Goal: Transaction & Acquisition: Purchase product/service

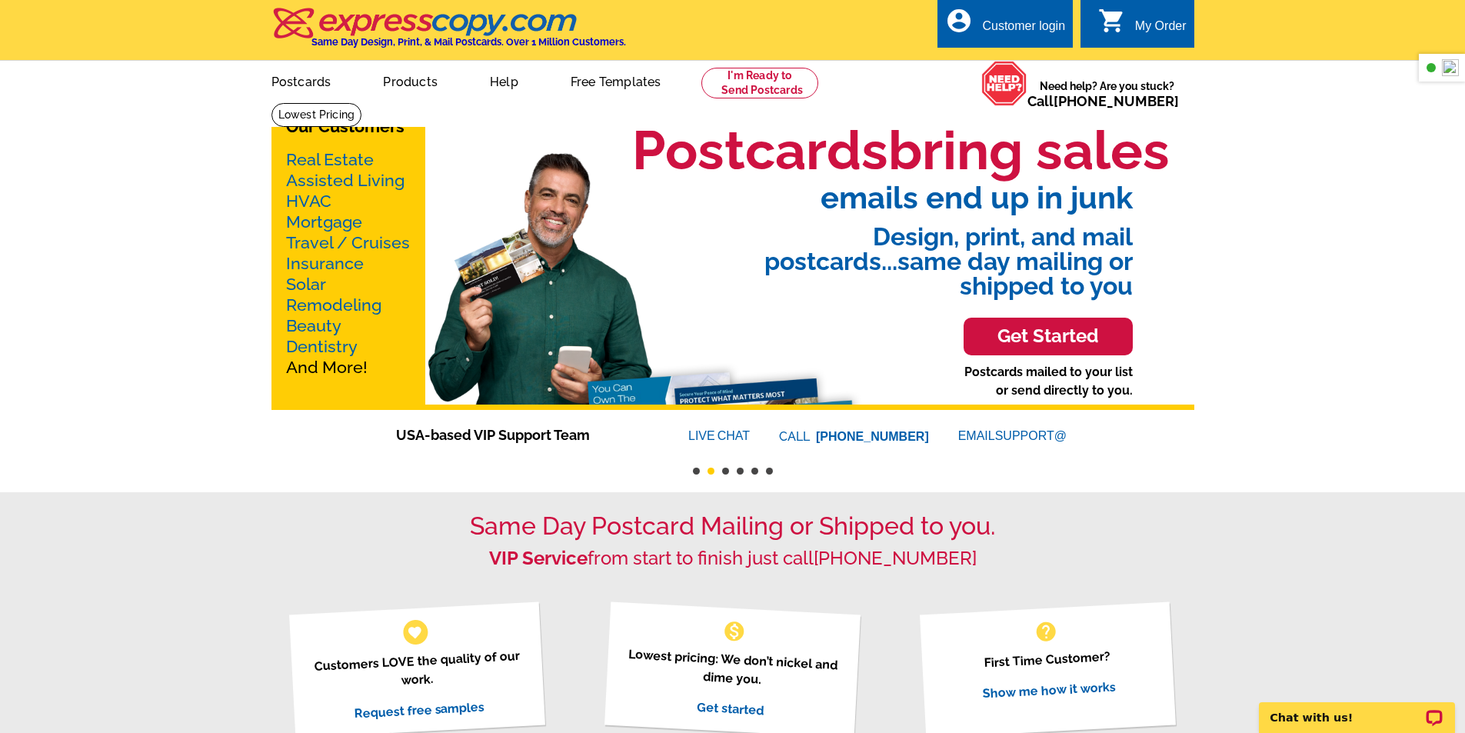
click at [318, 162] on link "Real Estate" at bounding box center [330, 159] width 88 height 19
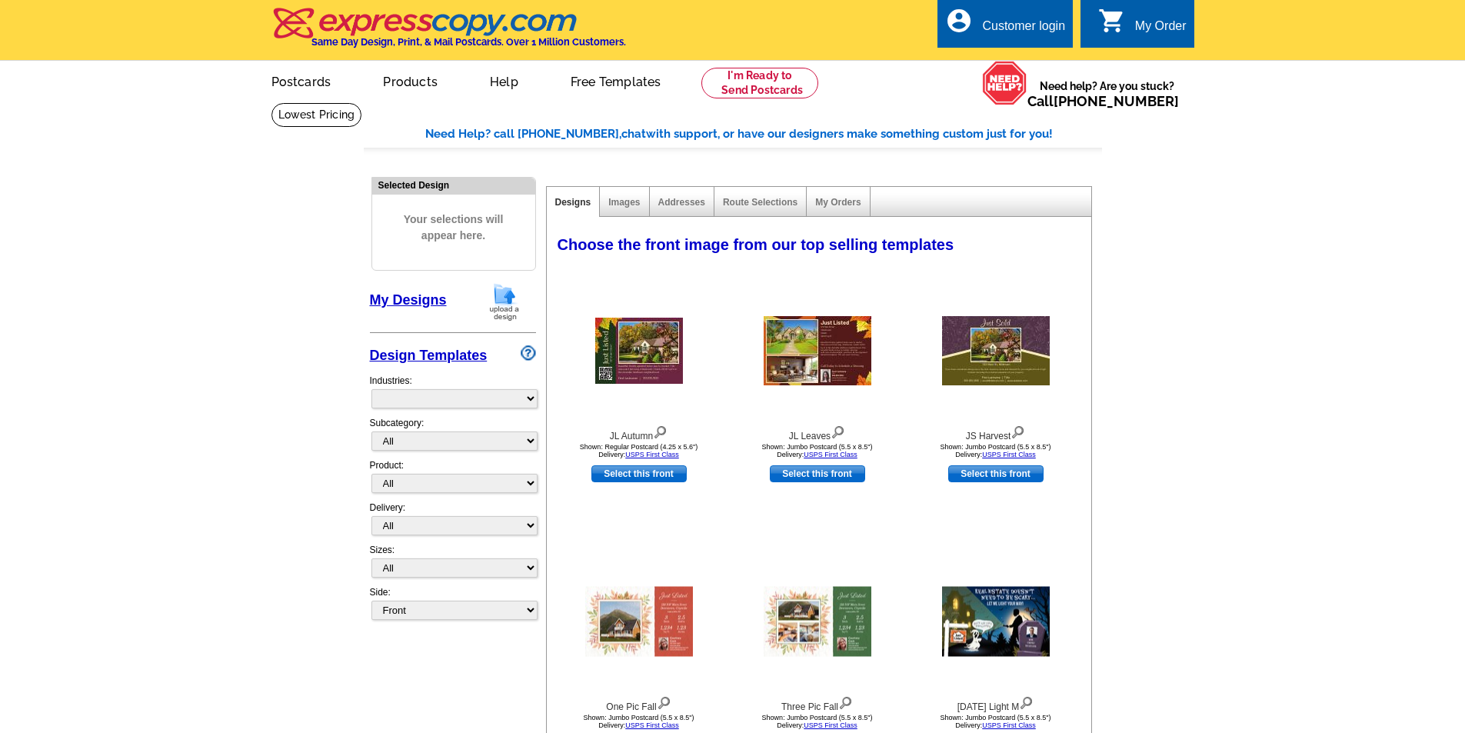
select select "785"
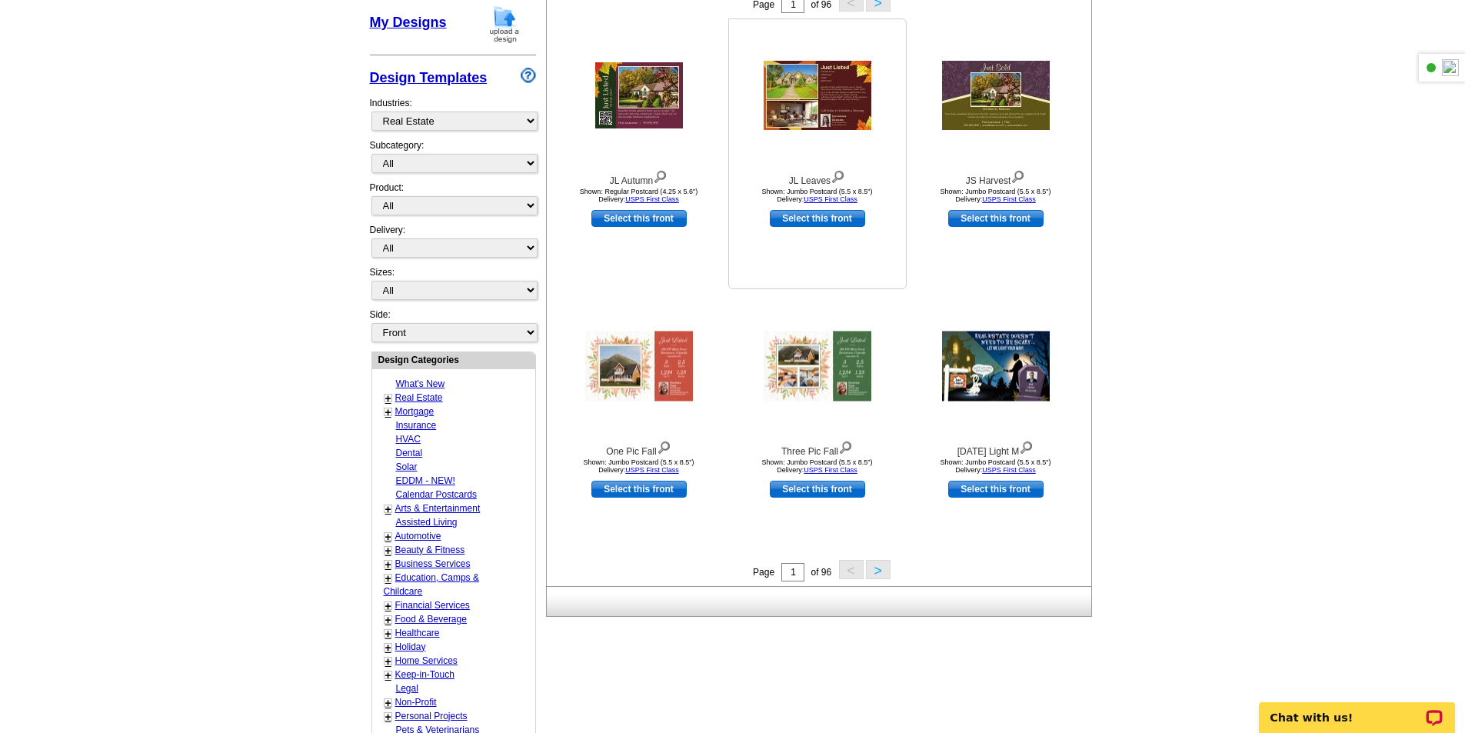
scroll to position [308, 0]
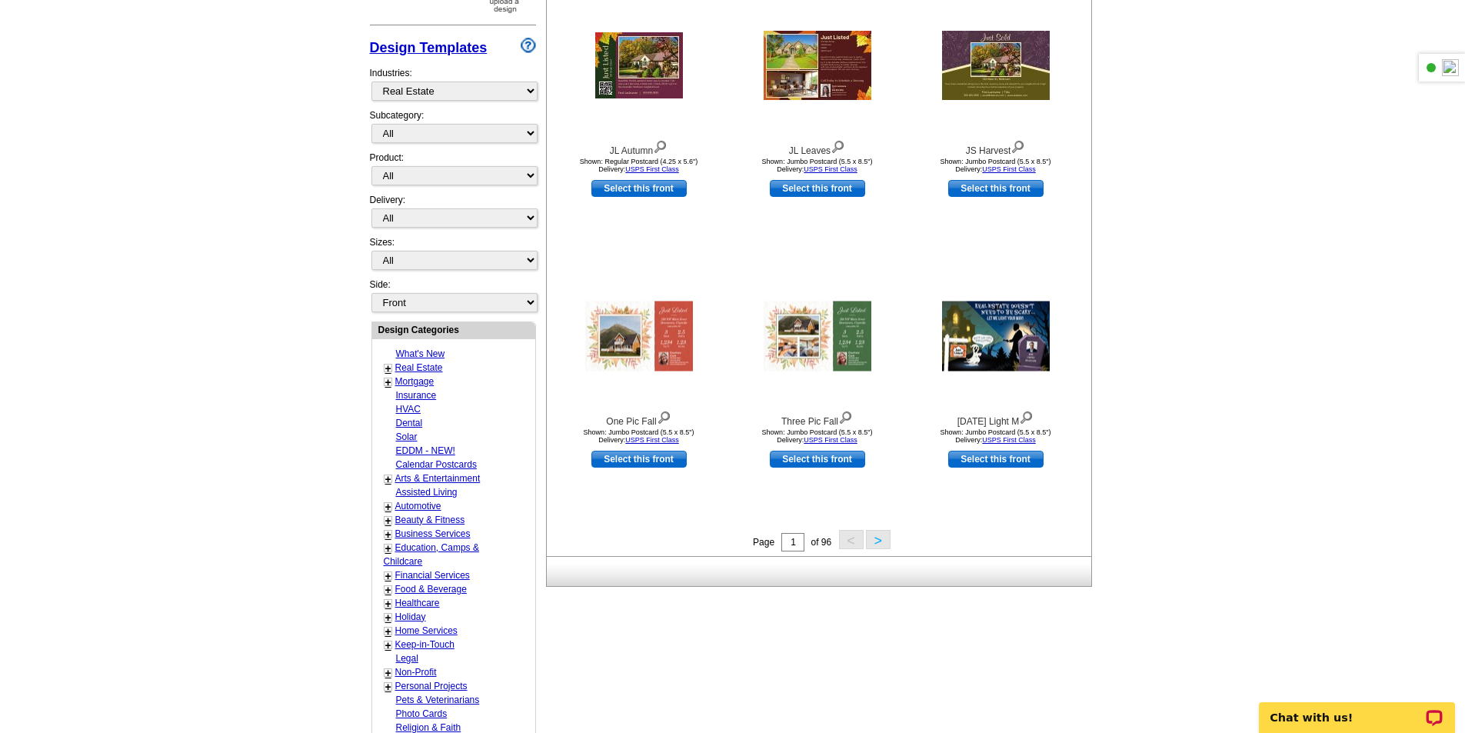
click at [392, 368] on div "+ Real Estate - Farming - Just Listed - Just Sold - Open House - Market Report …" at bounding box center [439, 368] width 119 height 14
click at [388, 369] on link "+" at bounding box center [388, 368] width 6 height 12
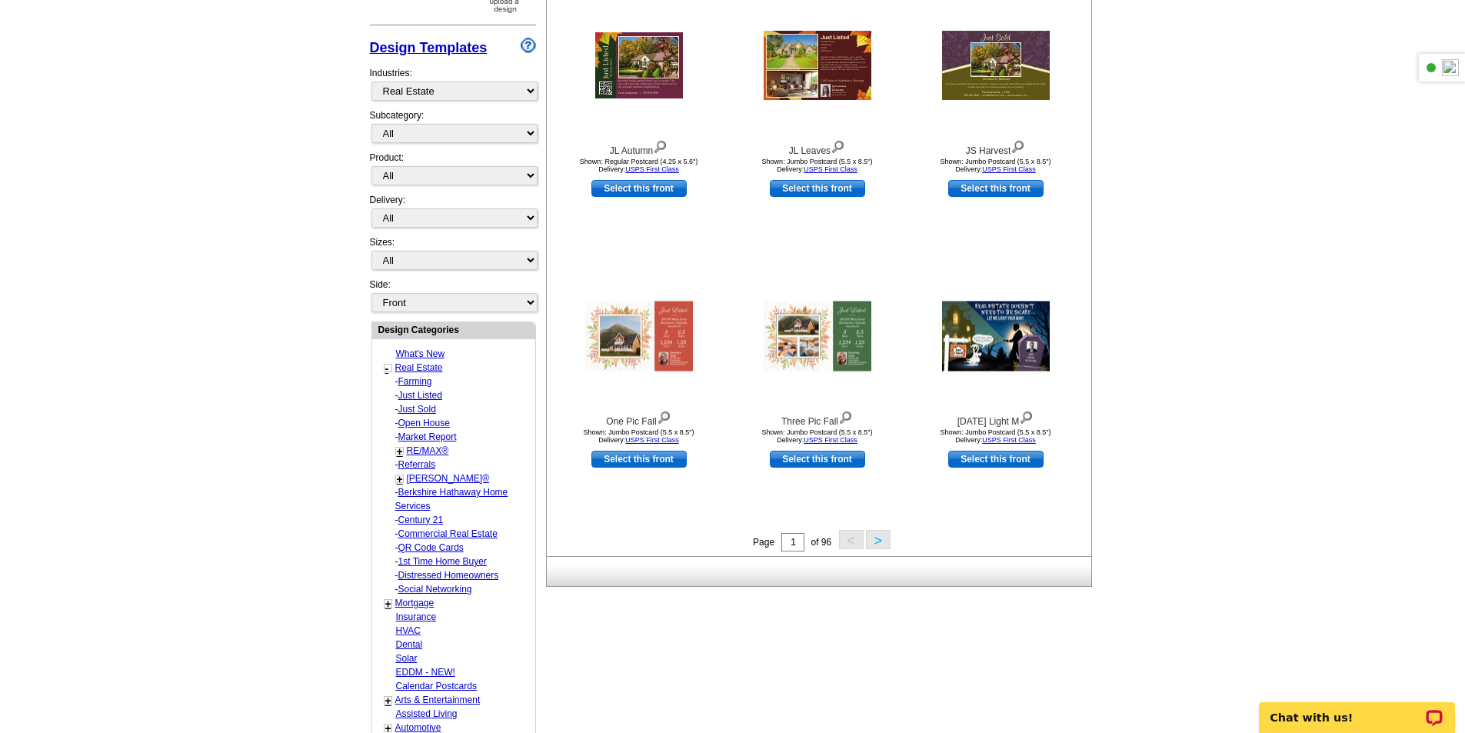
click at [427, 439] on link "Market Report" at bounding box center [427, 437] width 58 height 11
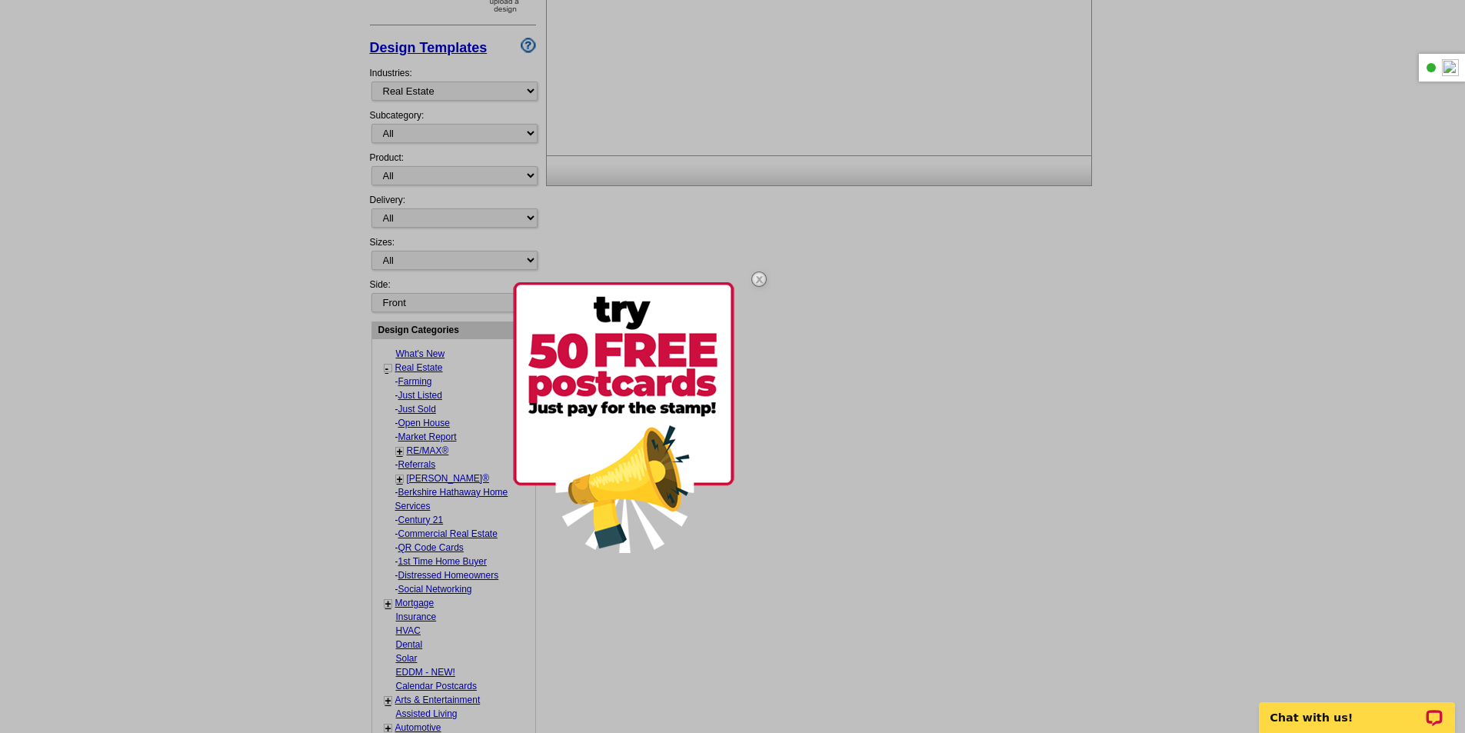
select select "791"
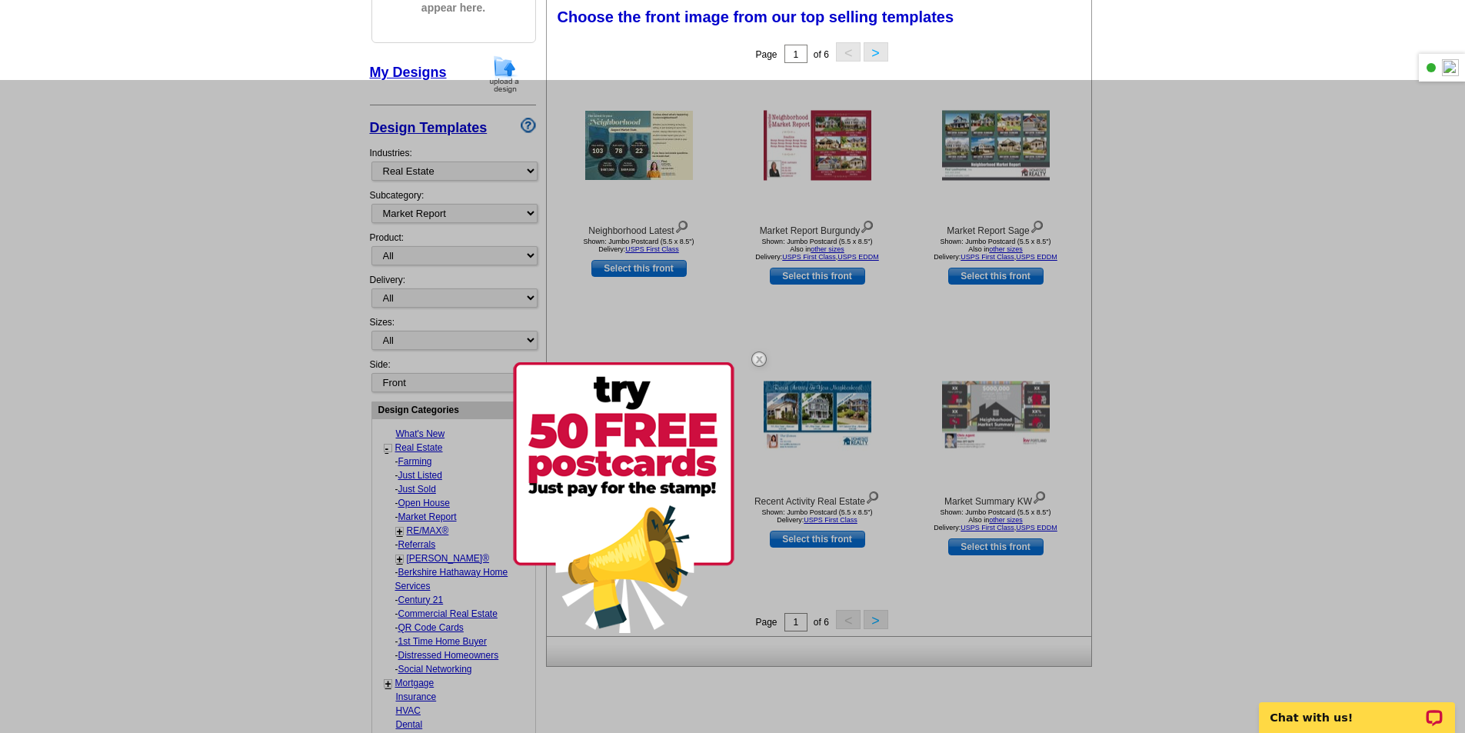
scroll to position [228, 0]
click at [758, 358] on img at bounding box center [759, 359] width 45 height 45
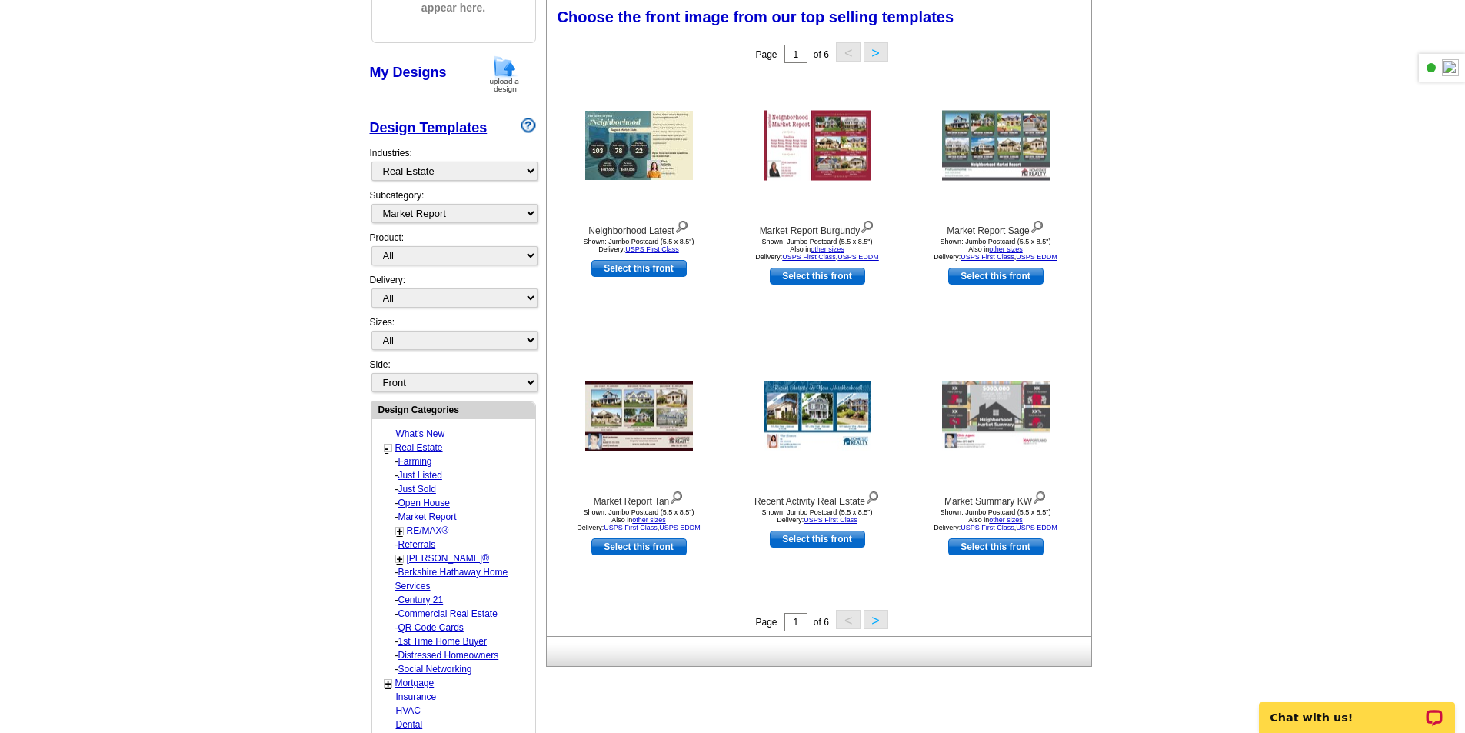
click at [384, 448] on div "-" at bounding box center [388, 448] width 8 height 8
click at [386, 449] on link "-" at bounding box center [387, 448] width 4 height 12
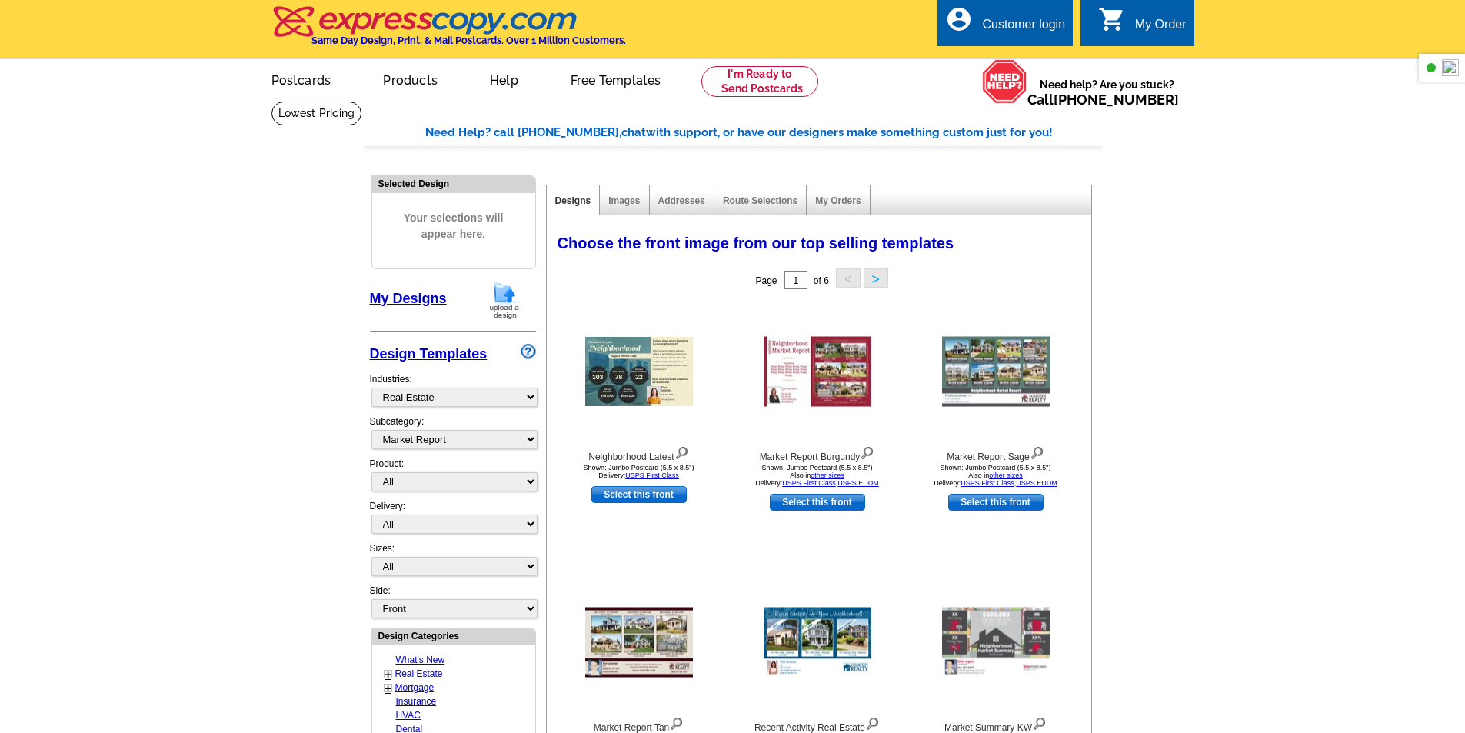
scroll to position [0, 0]
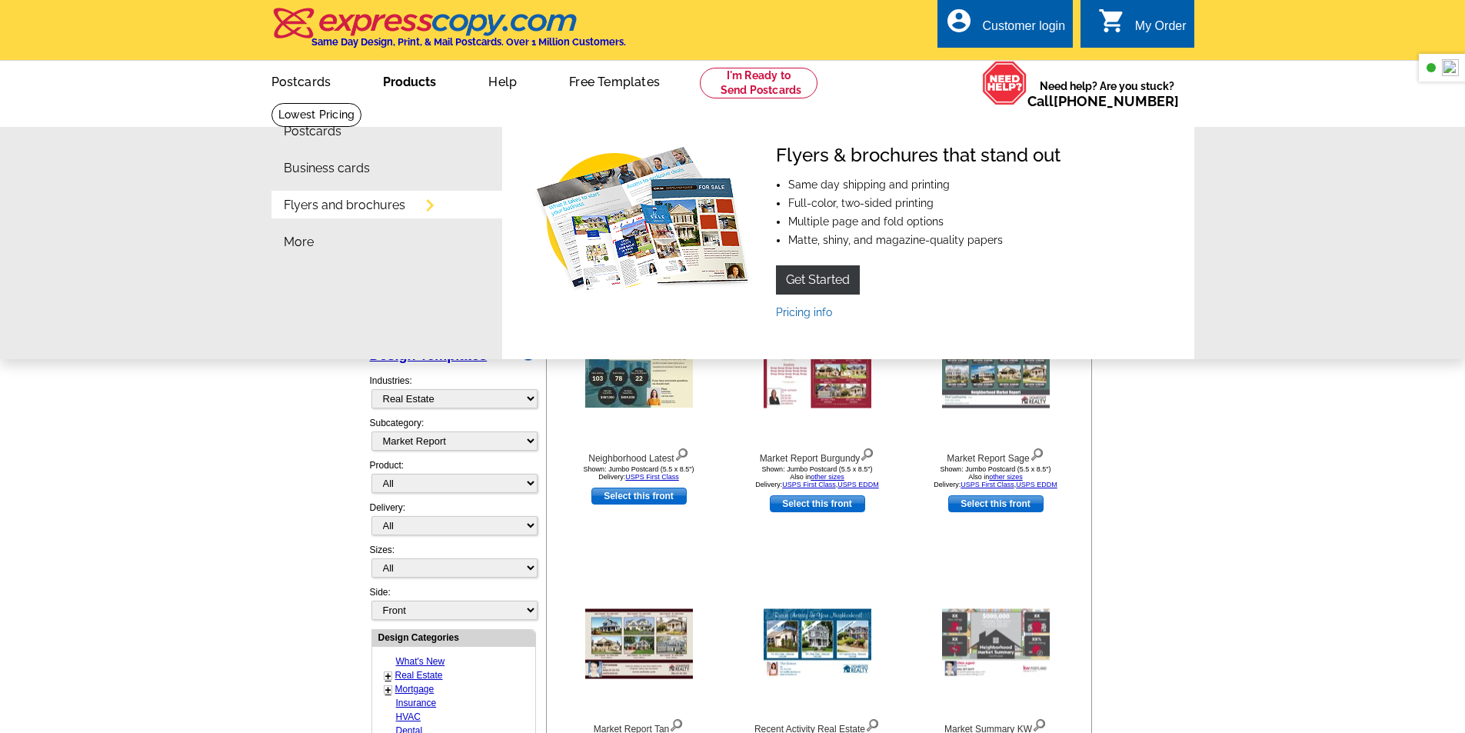
click at [420, 208] on li "Flyers and brochures" at bounding box center [393, 209] width 218 height 37
click at [828, 313] on link "Pricing info" at bounding box center [804, 312] width 56 height 12
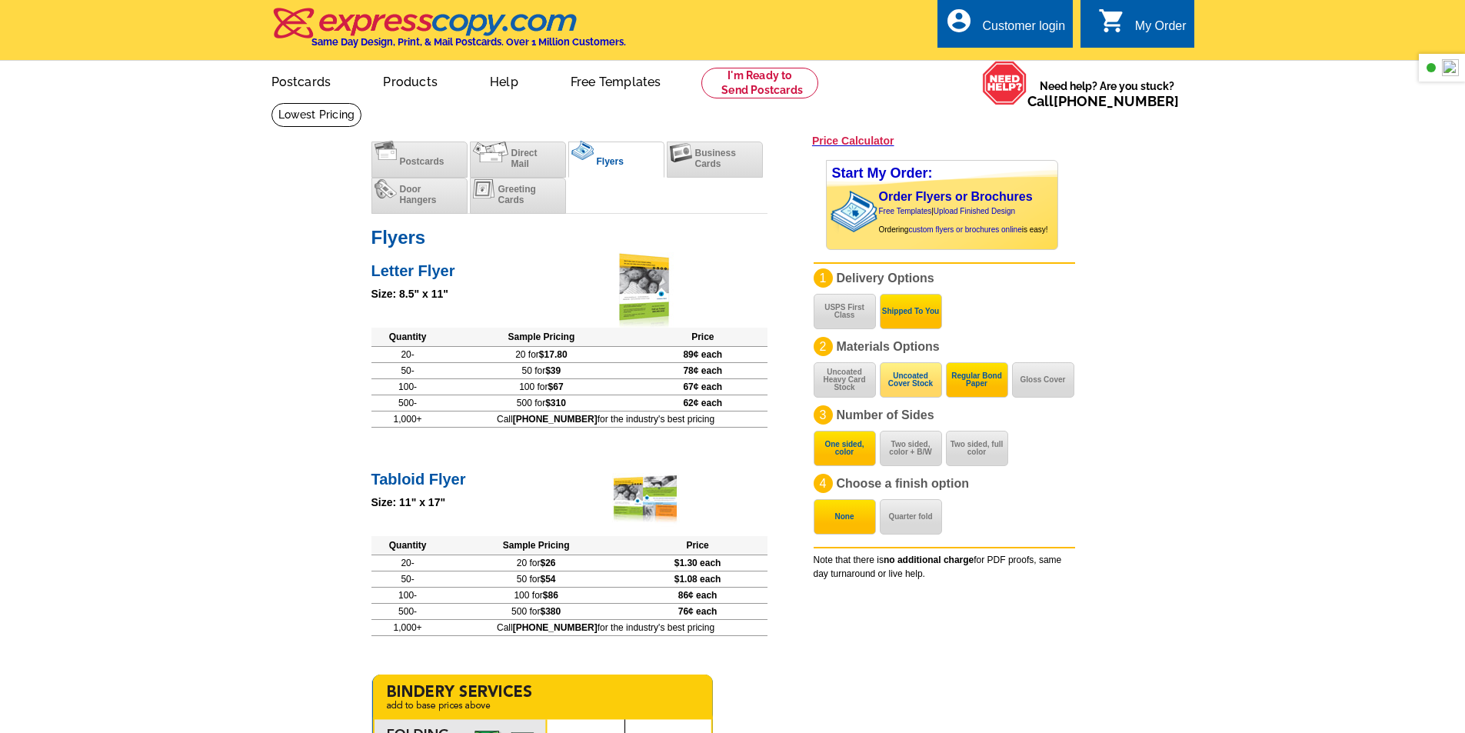
click at [897, 383] on button "Uncoated Cover Stock" at bounding box center [911, 379] width 62 height 35
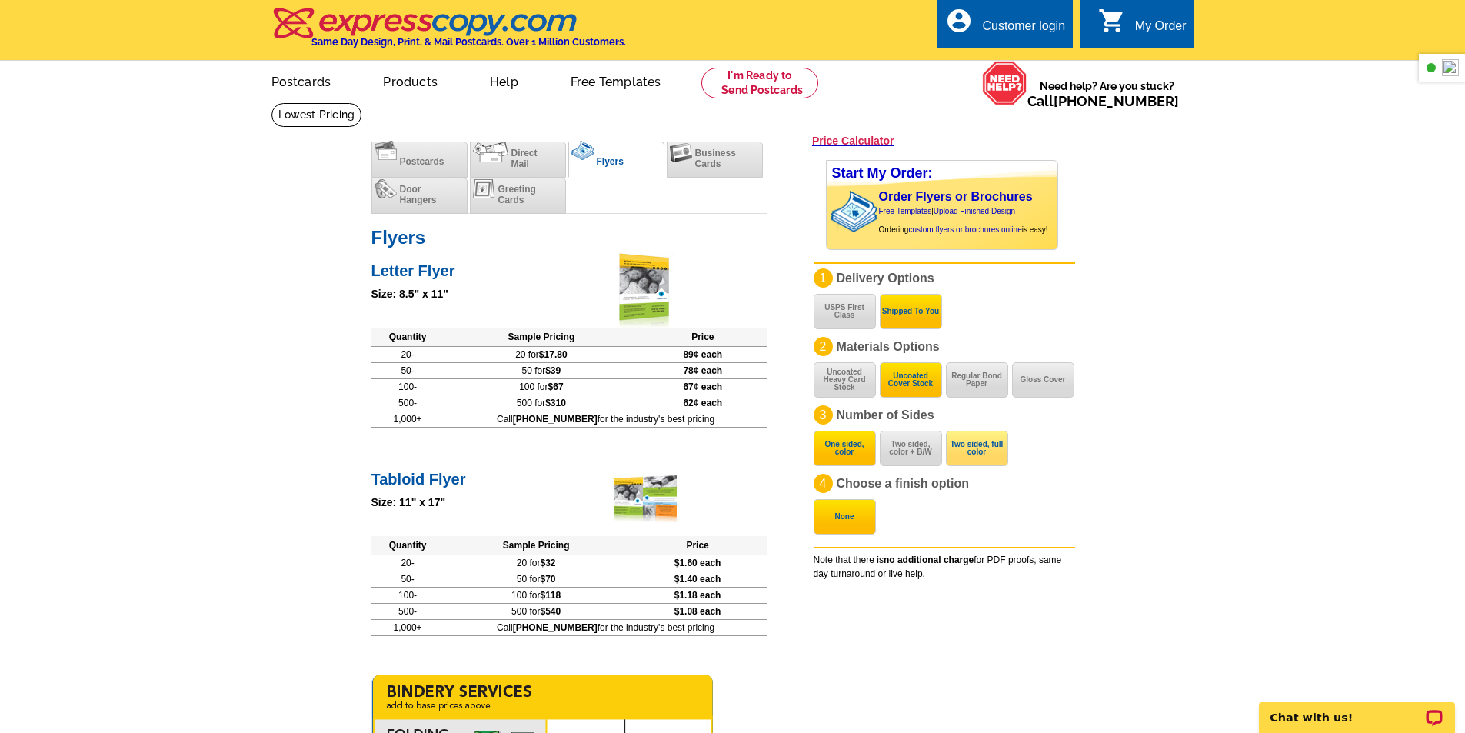
click at [981, 450] on button "Two sided, full color" at bounding box center [977, 448] width 62 height 35
click at [1338, 727] on div "Chat with us!" at bounding box center [1357, 717] width 196 height 31
